Goal: Entertainment & Leisure: Consume media (video, audio)

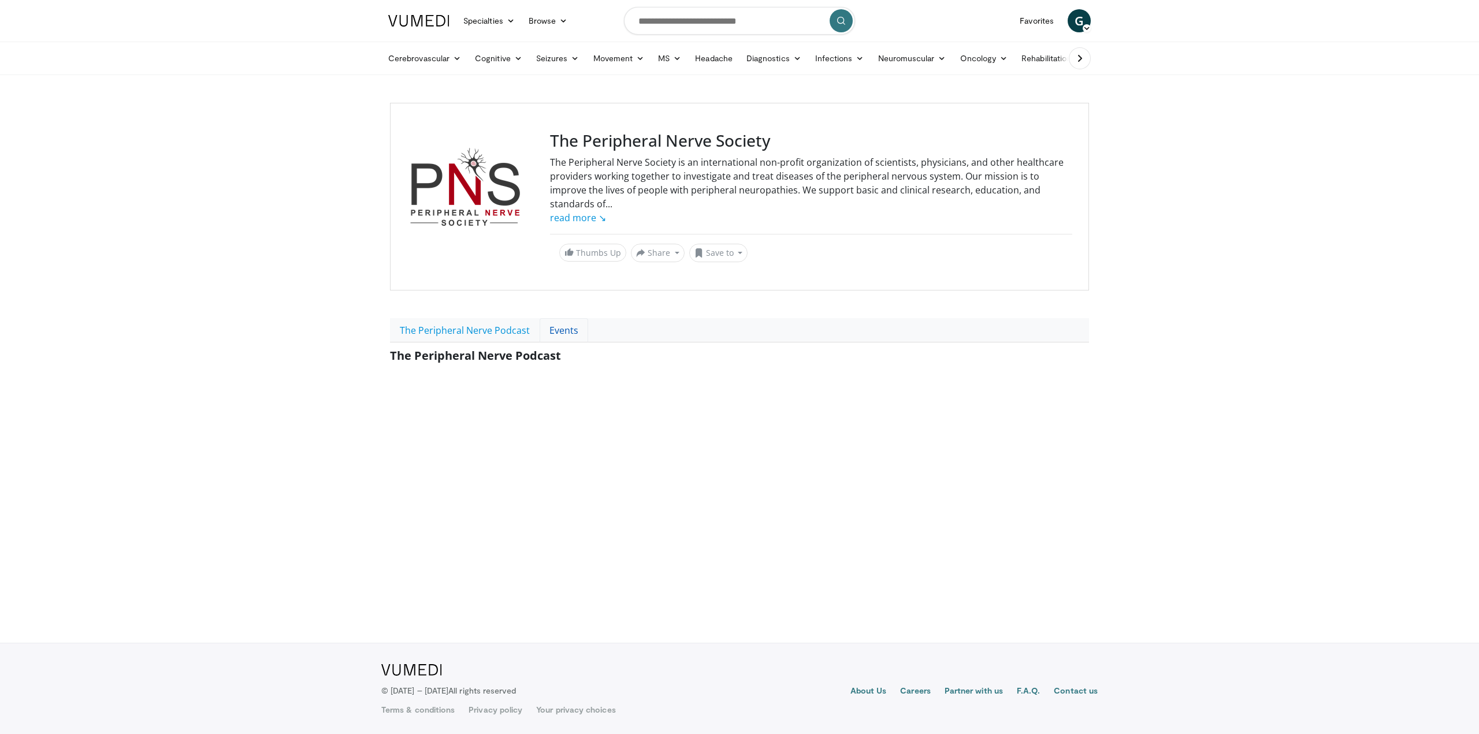
click at [573, 318] on link "Events" at bounding box center [563, 330] width 49 height 24
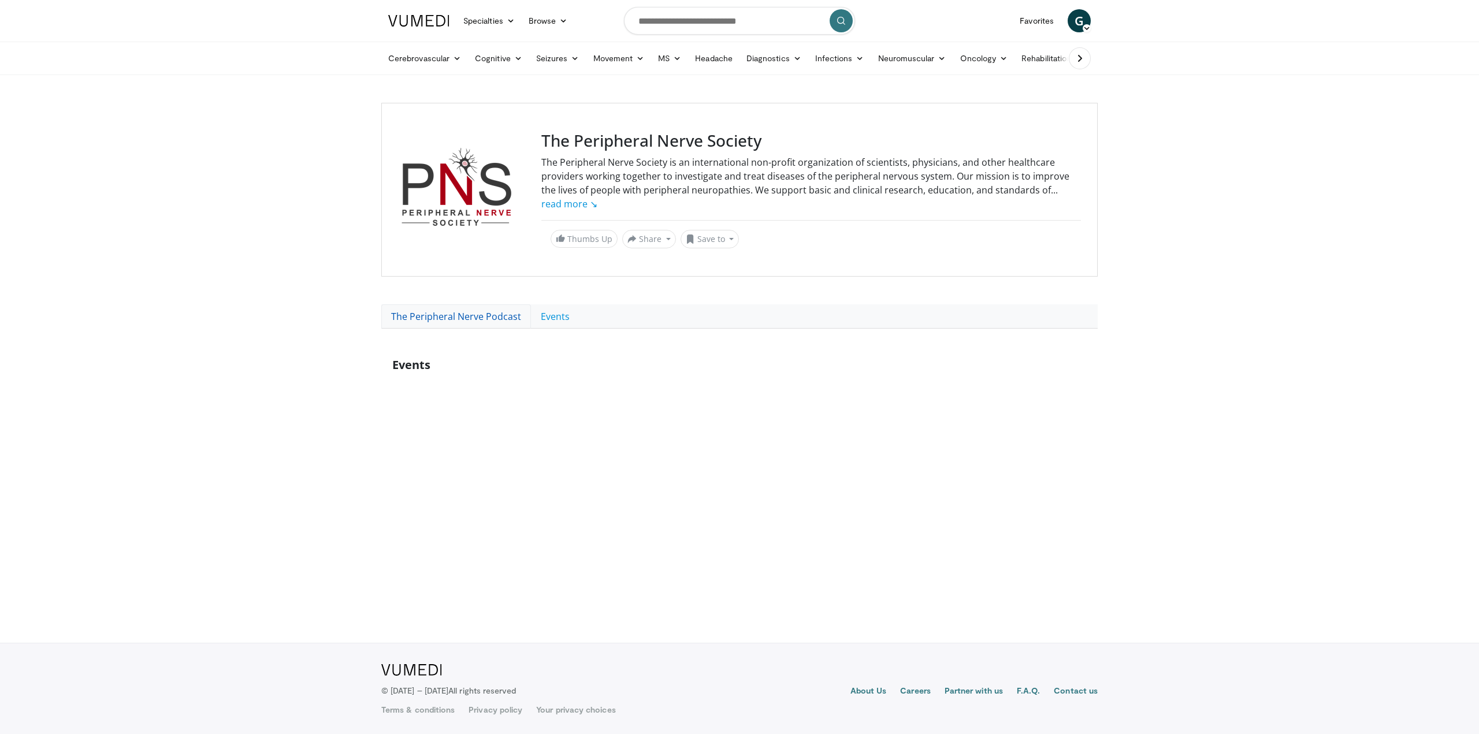
click at [485, 321] on link "The Peripheral Nerve Podcast" at bounding box center [456, 316] width 150 height 24
click at [572, 199] on link "read more ↘" at bounding box center [569, 204] width 56 height 13
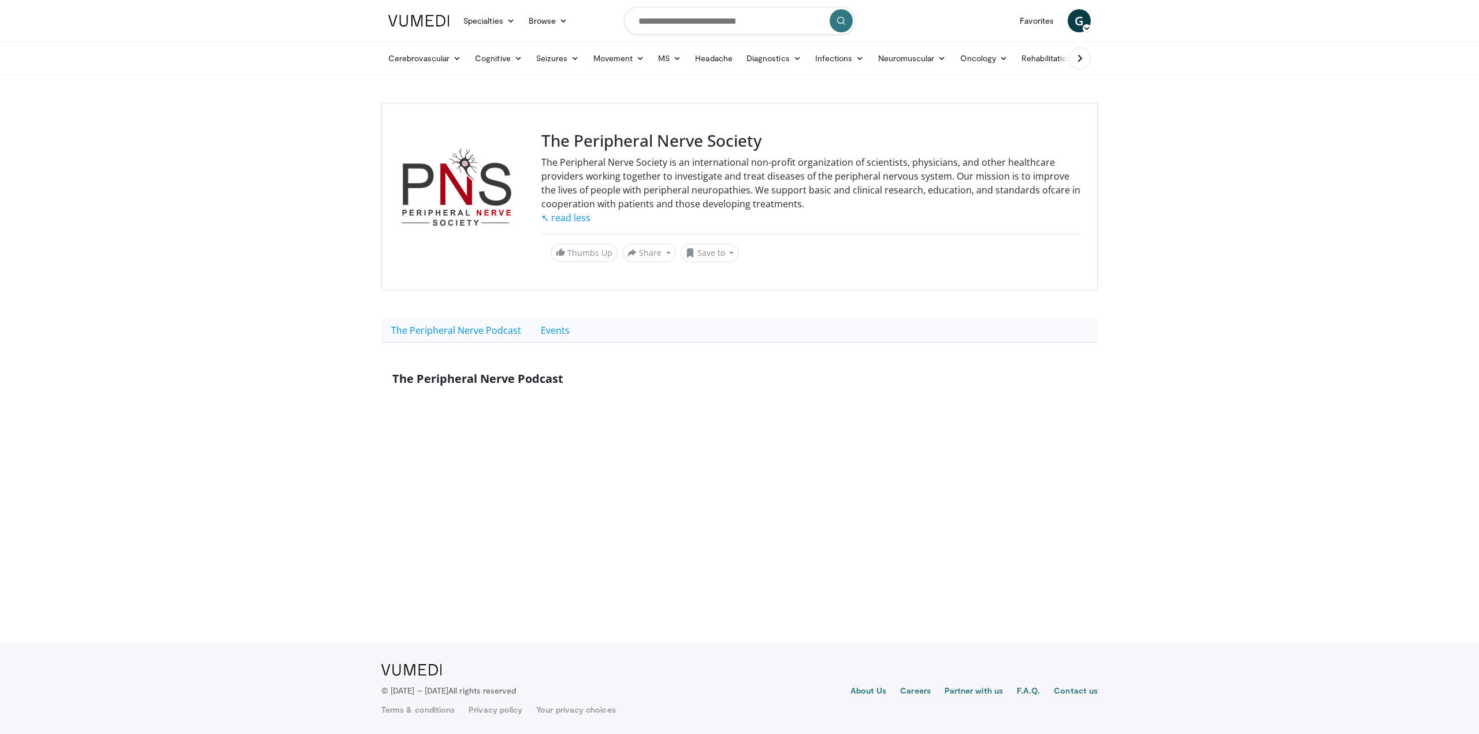
drag, startPoint x: 777, startPoint y: 0, endPoint x: 333, endPoint y: 111, distance: 457.4
click at [333, 111] on body "Specialties Adult & Family Medicine Allergy, Asthma, Immunology Anesthesiology …" at bounding box center [739, 367] width 1479 height 734
